Goal: Task Accomplishment & Management: Use online tool/utility

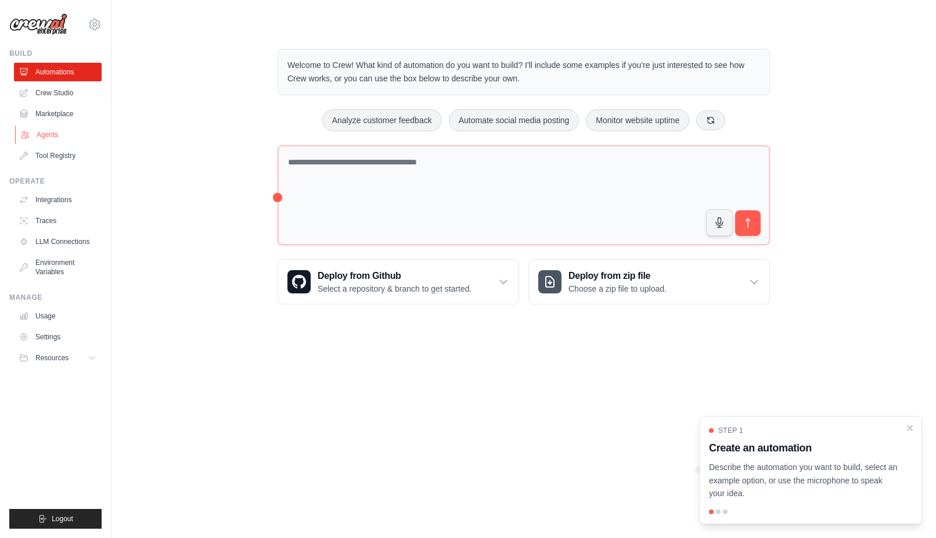
click at [29, 127] on link "Agents" at bounding box center [59, 134] width 88 height 19
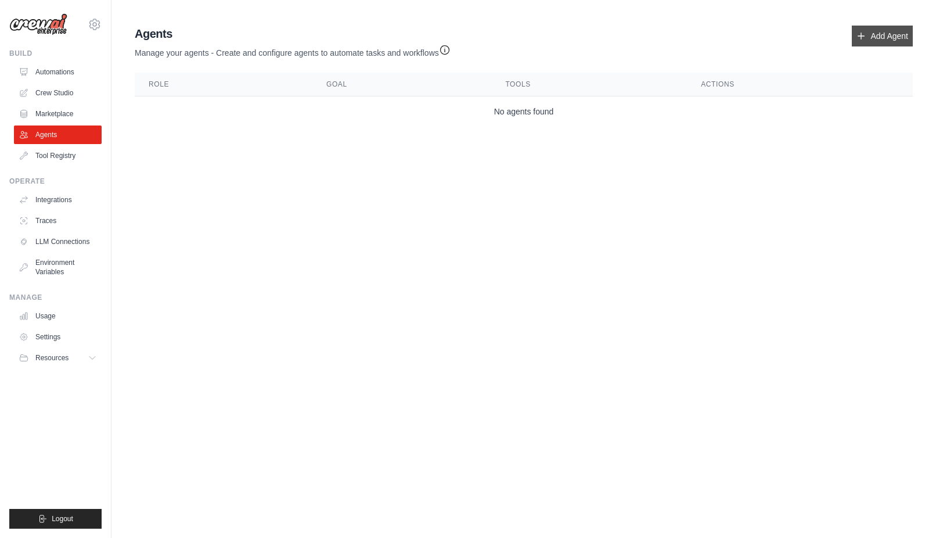
click at [866, 32] on icon at bounding box center [860, 35] width 9 height 9
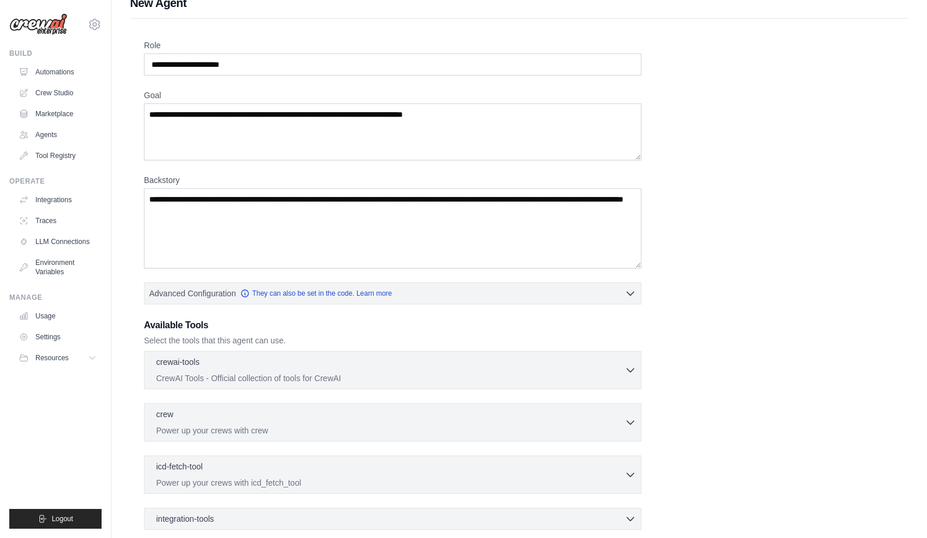
scroll to position [138, 0]
